Goal: Task Accomplishment & Management: Use online tool/utility

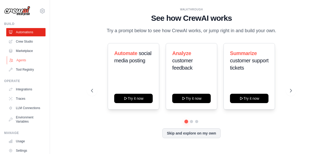
click at [23, 62] on link "Agents" at bounding box center [26, 60] width 39 height 8
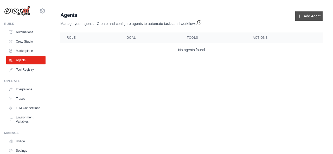
click at [301, 14] on link "Add Agent" at bounding box center [308, 15] width 27 height 9
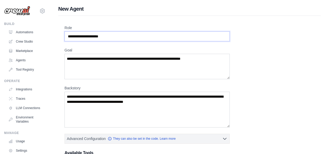
click at [154, 34] on input "Role" at bounding box center [146, 36] width 165 height 10
click at [141, 37] on input "Role" at bounding box center [146, 36] width 165 height 10
click at [23, 44] on link "Crew Studio" at bounding box center [26, 41] width 39 height 8
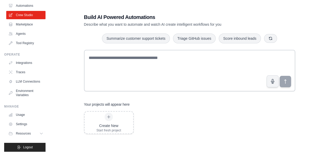
scroll to position [32, 0]
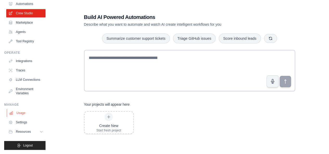
click at [21, 115] on link "Usage" at bounding box center [26, 113] width 39 height 8
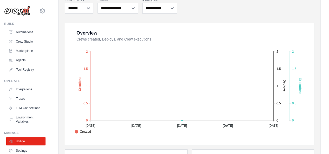
scroll to position [77, 0]
